Goal: Find specific page/section: Find specific page/section

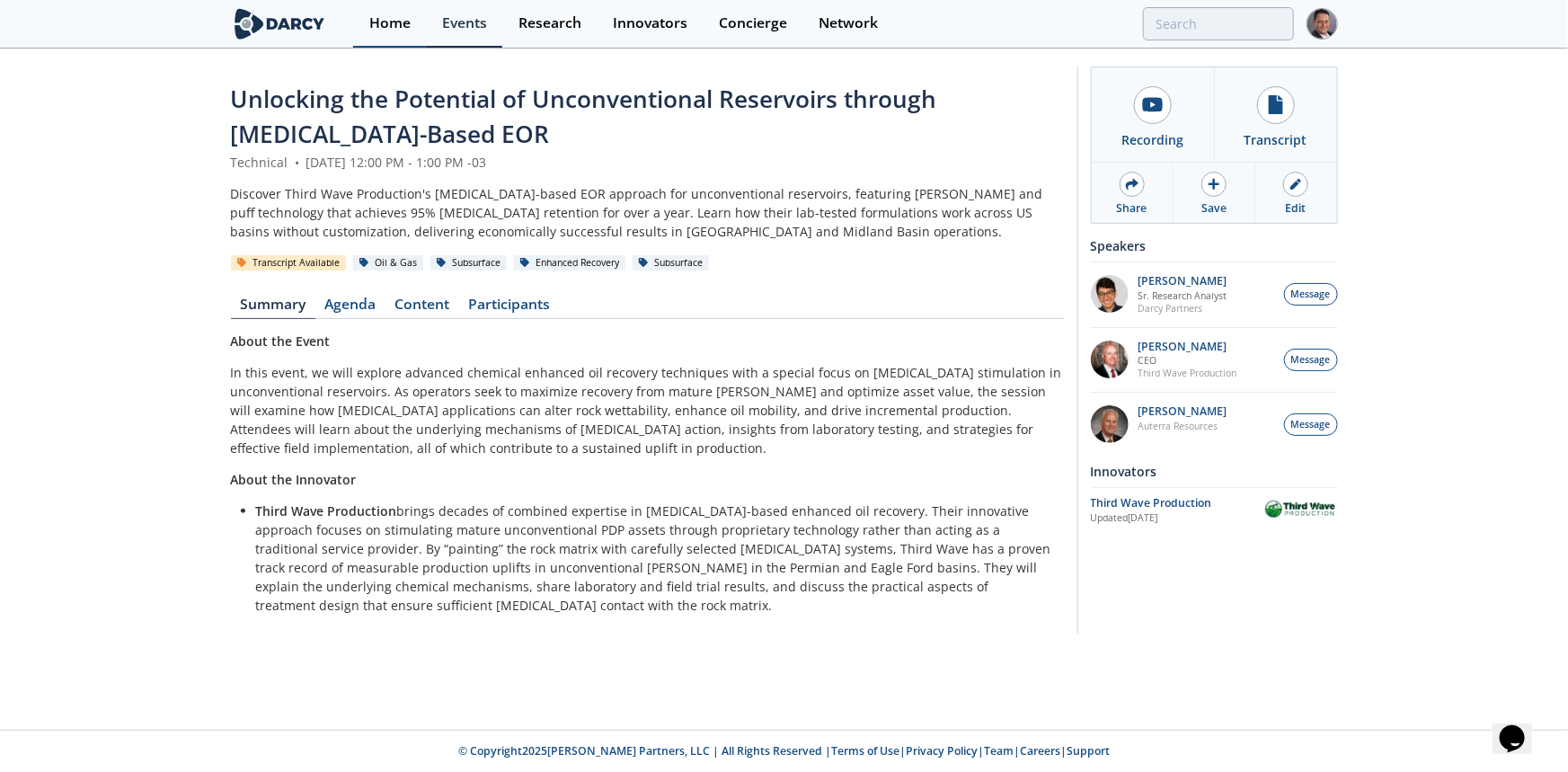
click at [400, 30] on div "Home" at bounding box center [390, 23] width 41 height 14
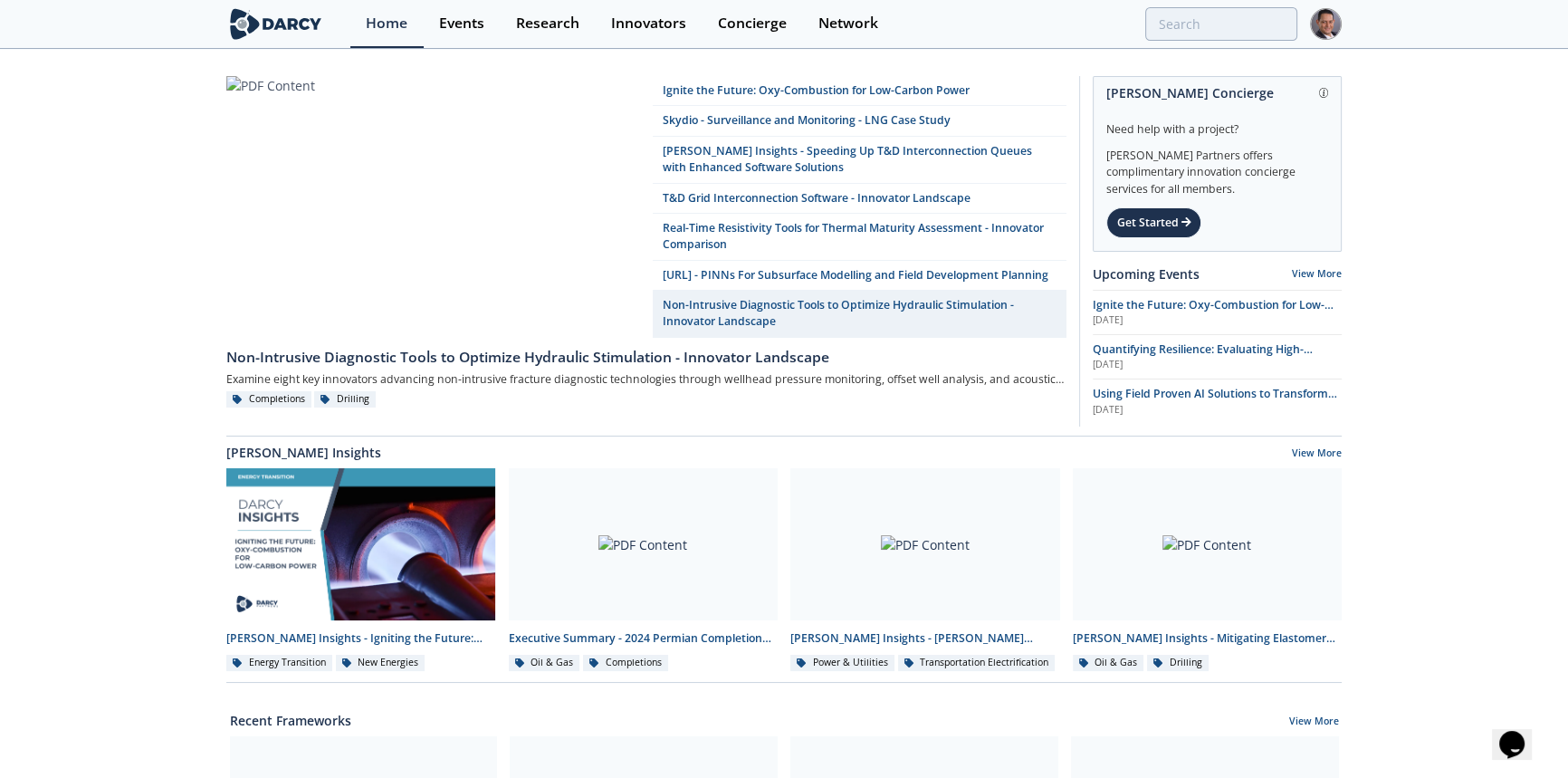
click at [266, 29] on img at bounding box center [276, 23] width 99 height 32
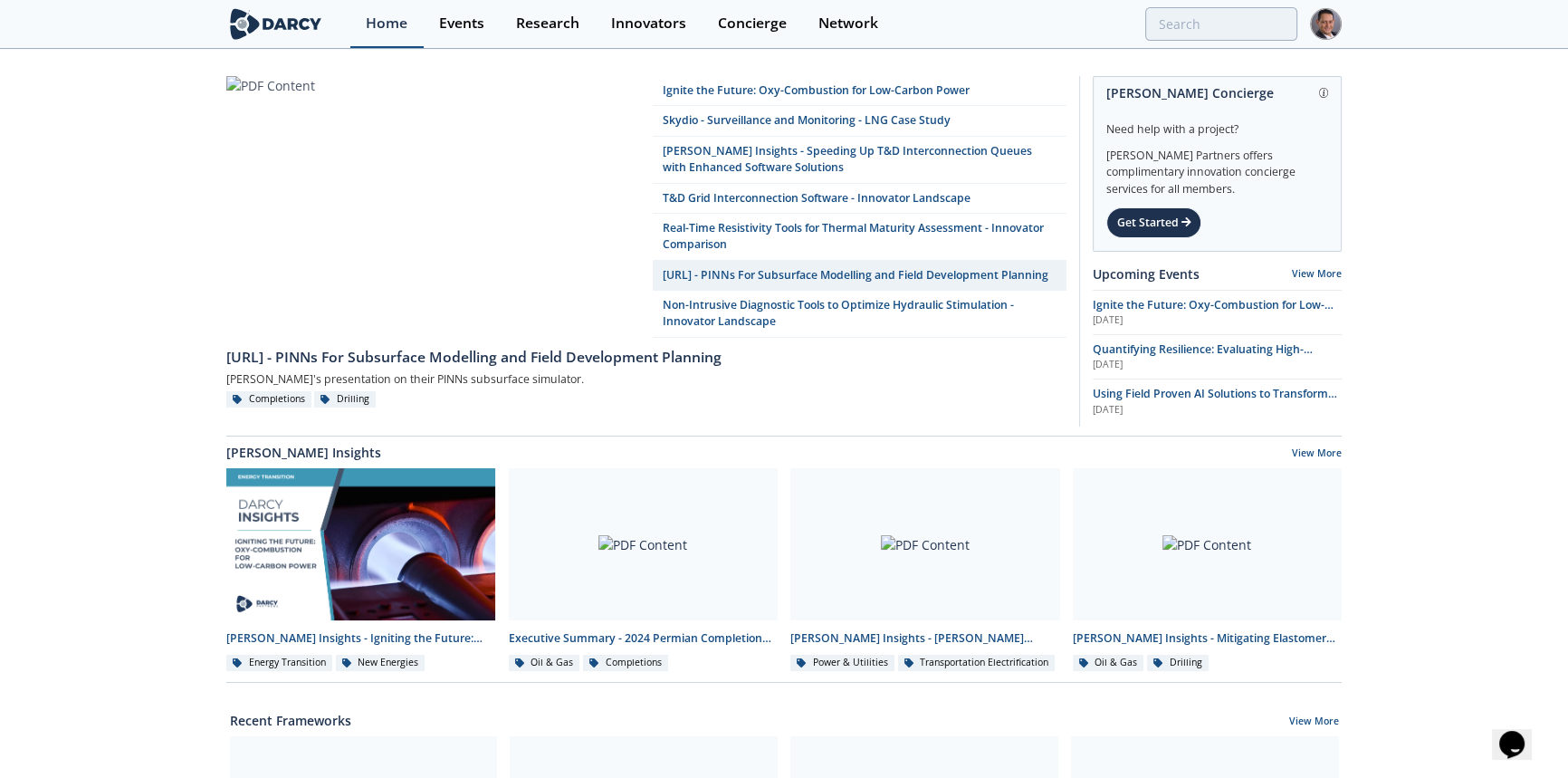
click at [398, 27] on div "Home" at bounding box center [386, 23] width 42 height 15
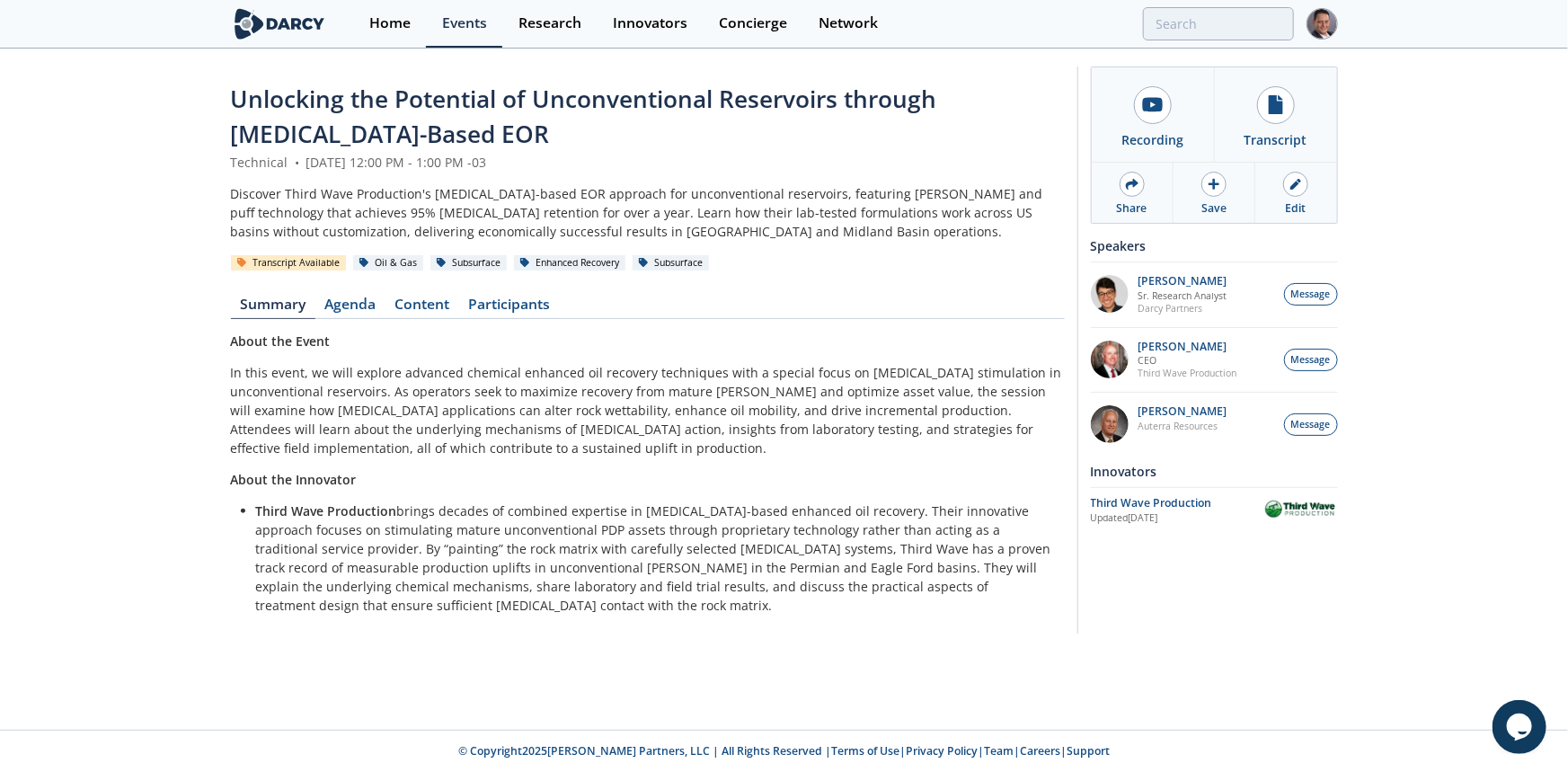
drag, startPoint x: 422, startPoint y: 307, endPoint x: 498, endPoint y: 418, distance: 134.5
click at [422, 307] on link "Content" at bounding box center [422, 308] width 74 height 21
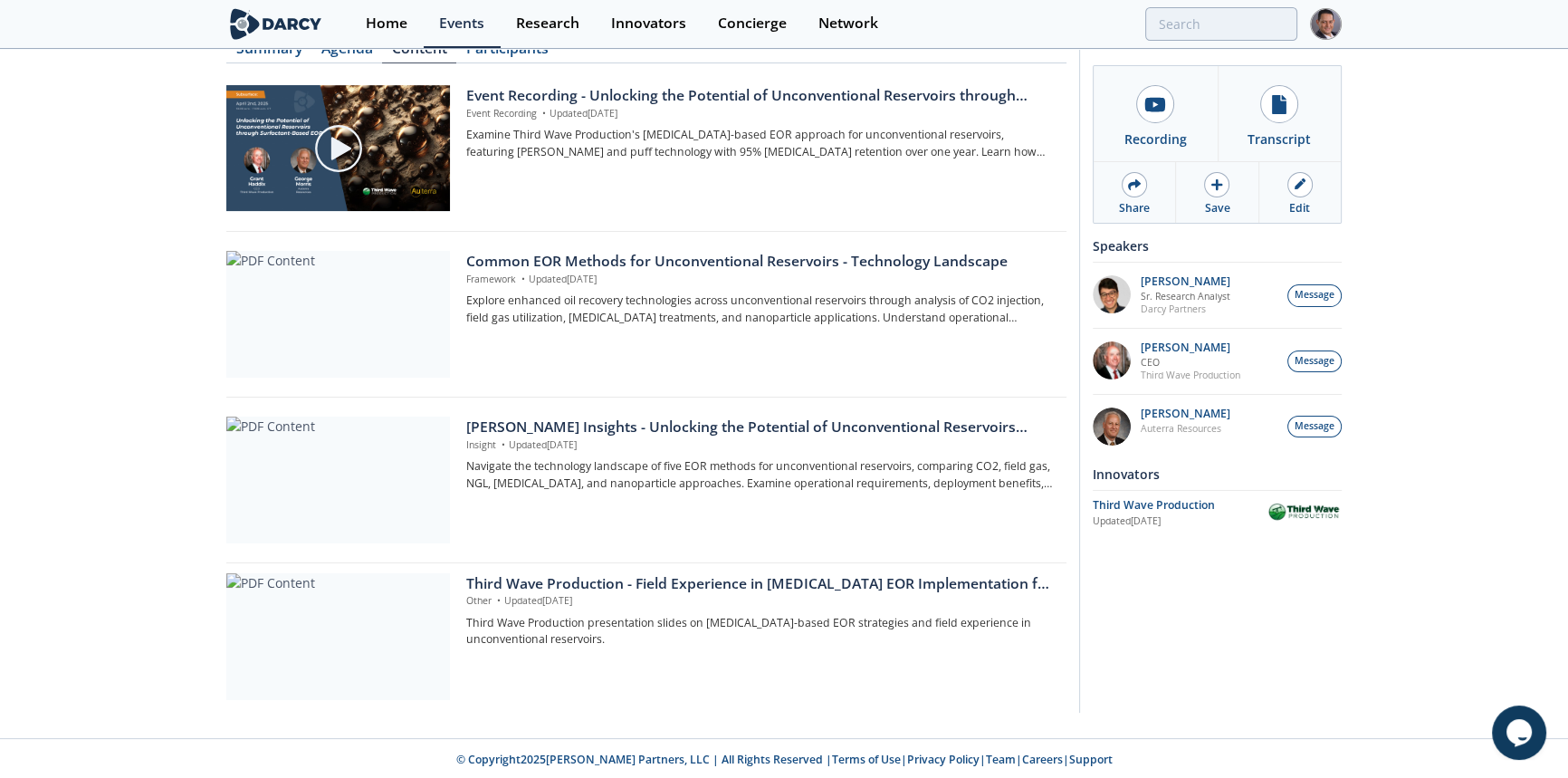
scroll to position [260, 0]
